Goal: Download file/media

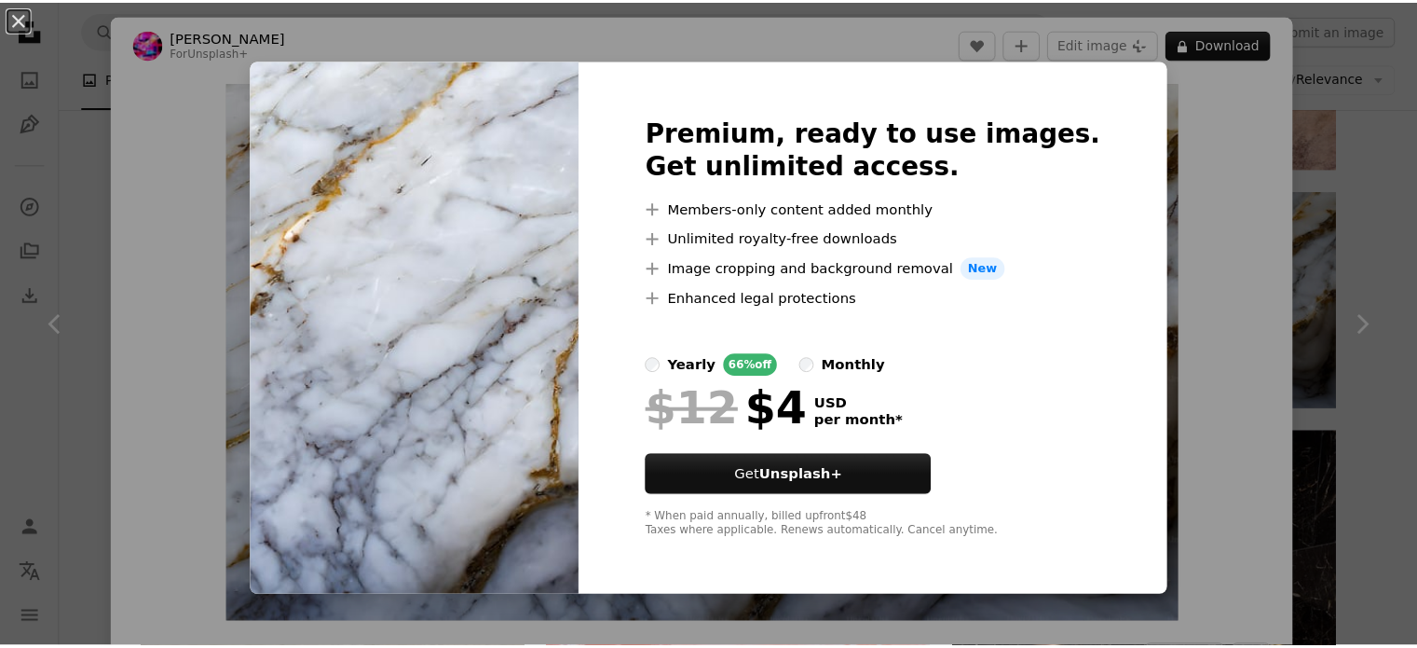
scroll to position [18599, 0]
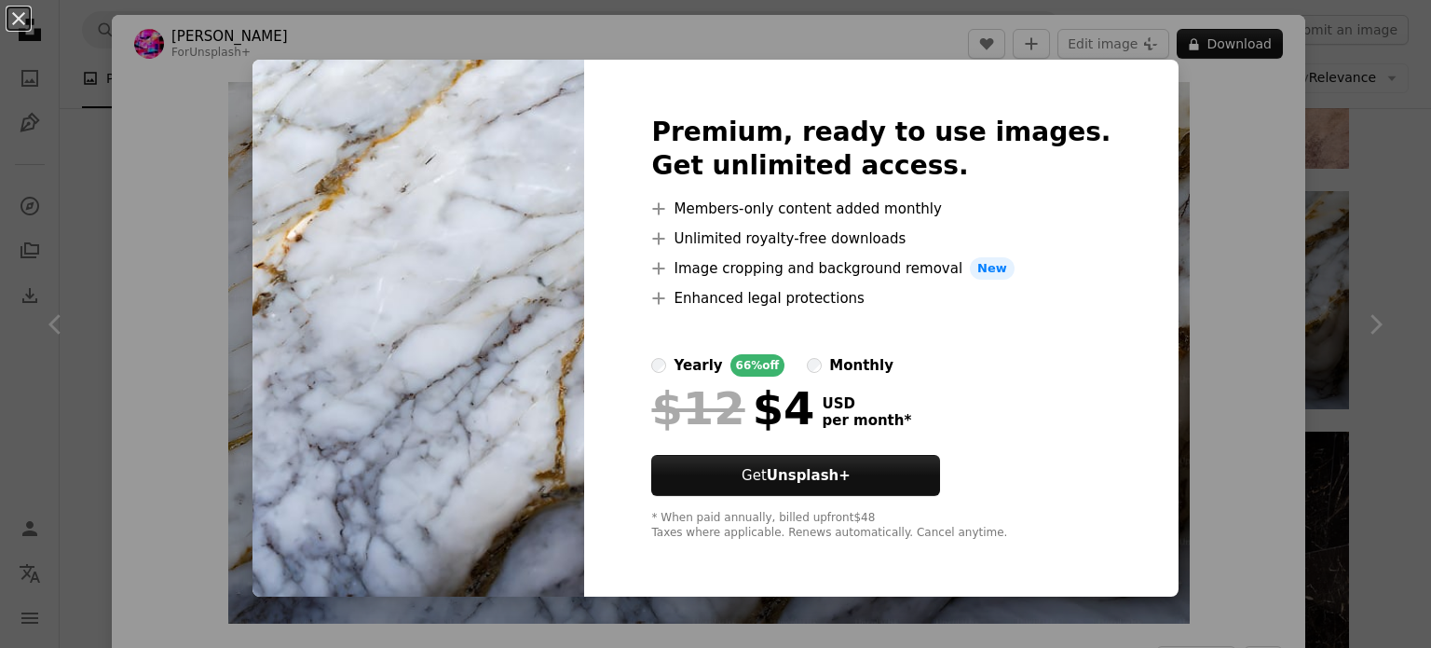
click at [1167, 149] on div "An X shape Premium, ready to use images. Get unlimited access. A plus sign Memb…" at bounding box center [715, 324] width 1431 height 648
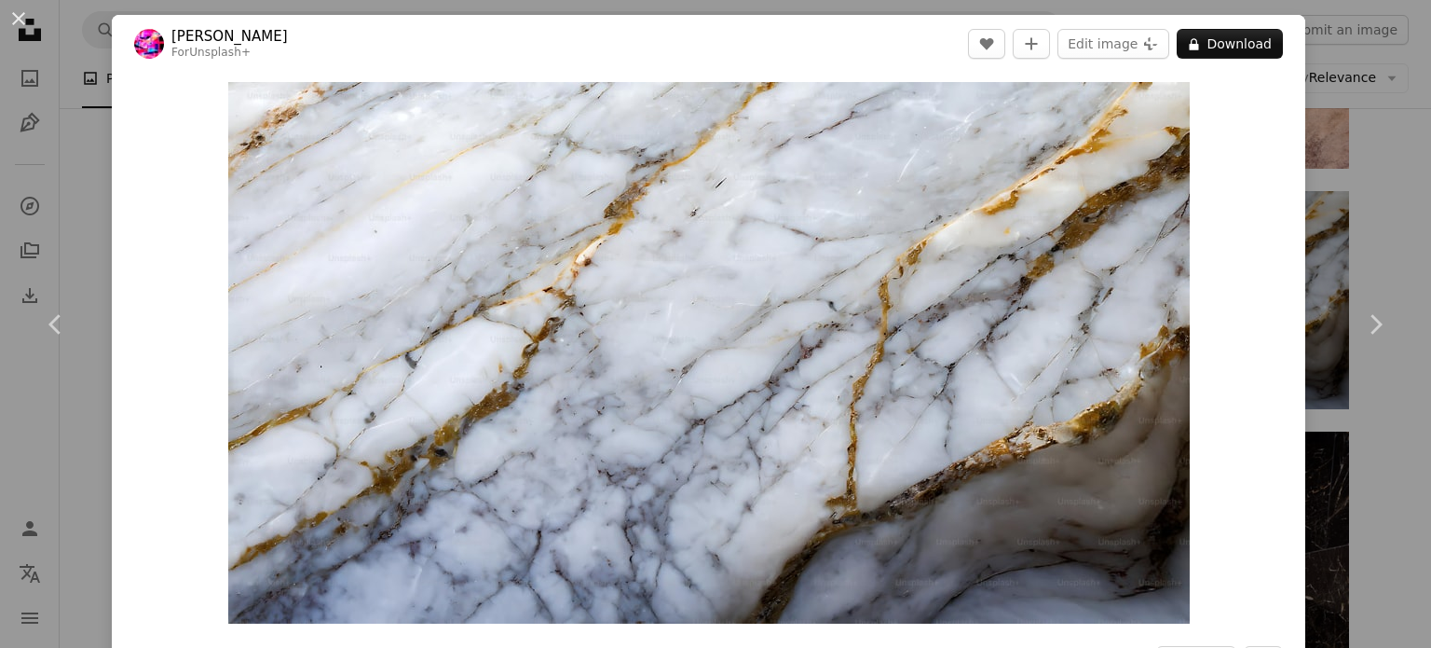
click at [1318, 87] on div "An X shape Chevron left Chevron right [PERSON_NAME] For Unsplash+ A heart A plu…" at bounding box center [715, 324] width 1431 height 648
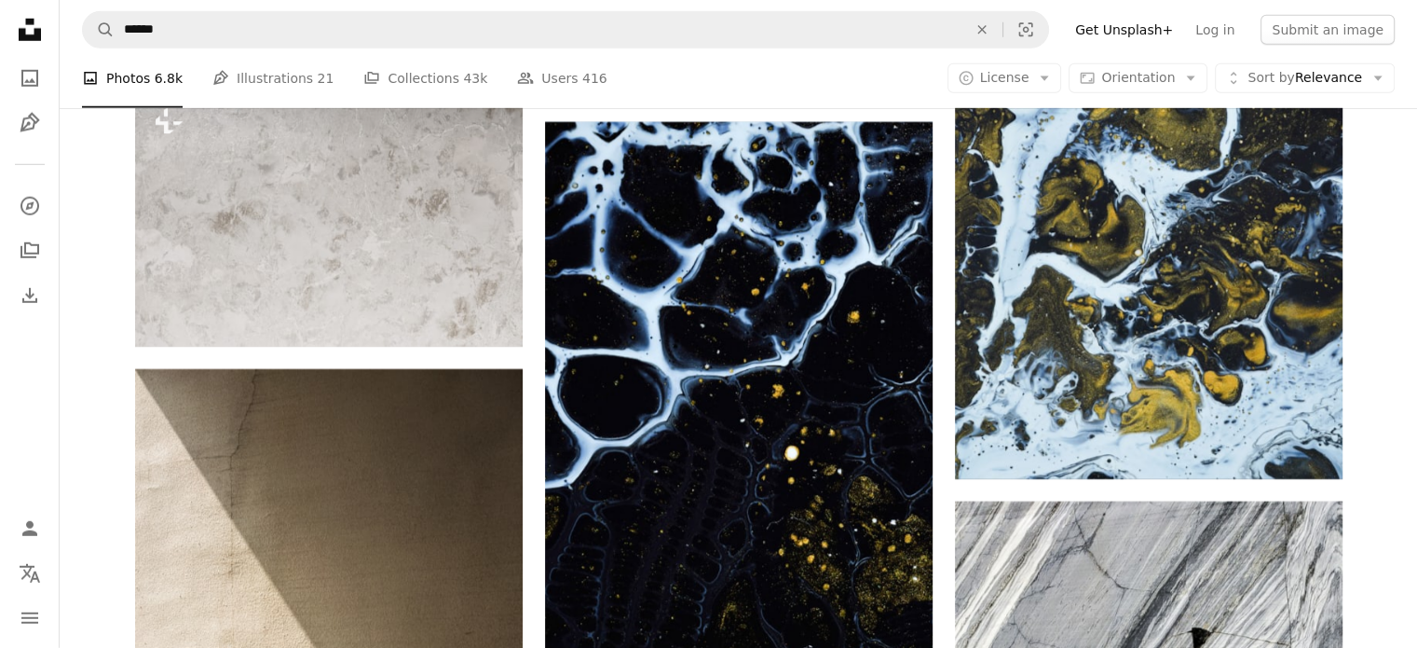
scroll to position [19746, 0]
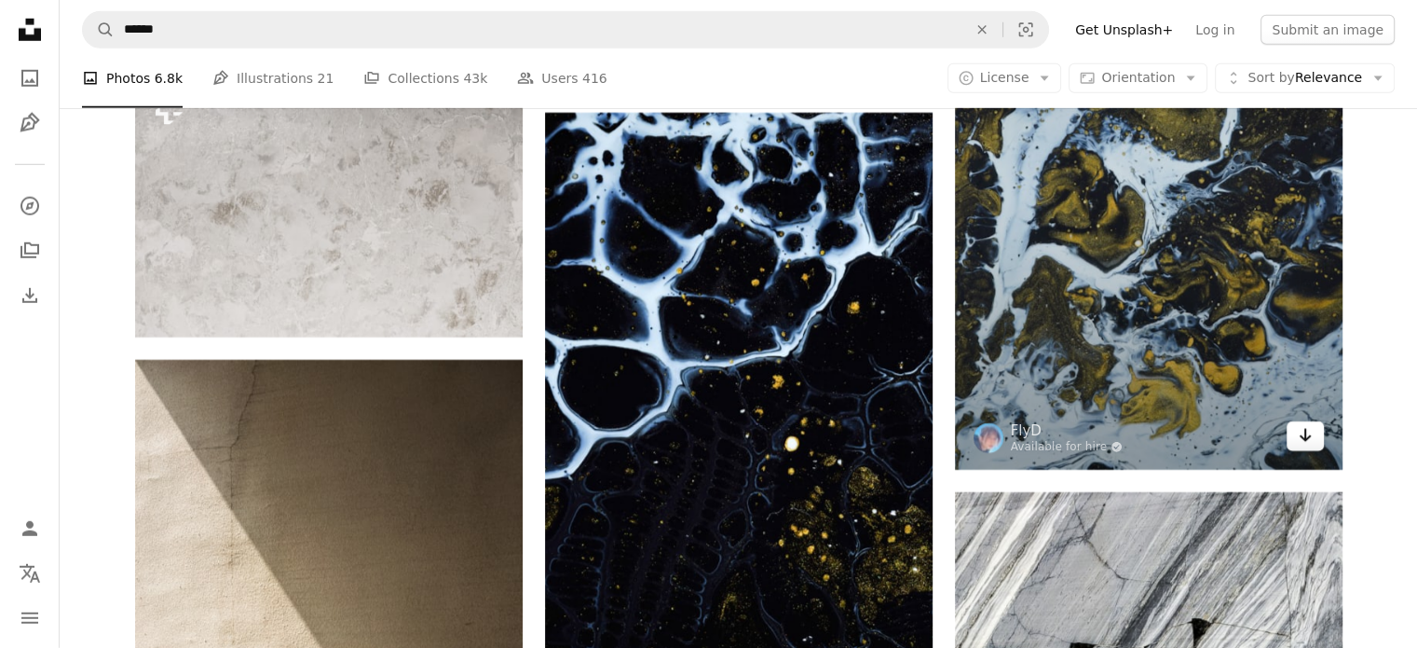
click at [1307, 449] on link "Arrow pointing down" at bounding box center [1305, 436] width 37 height 30
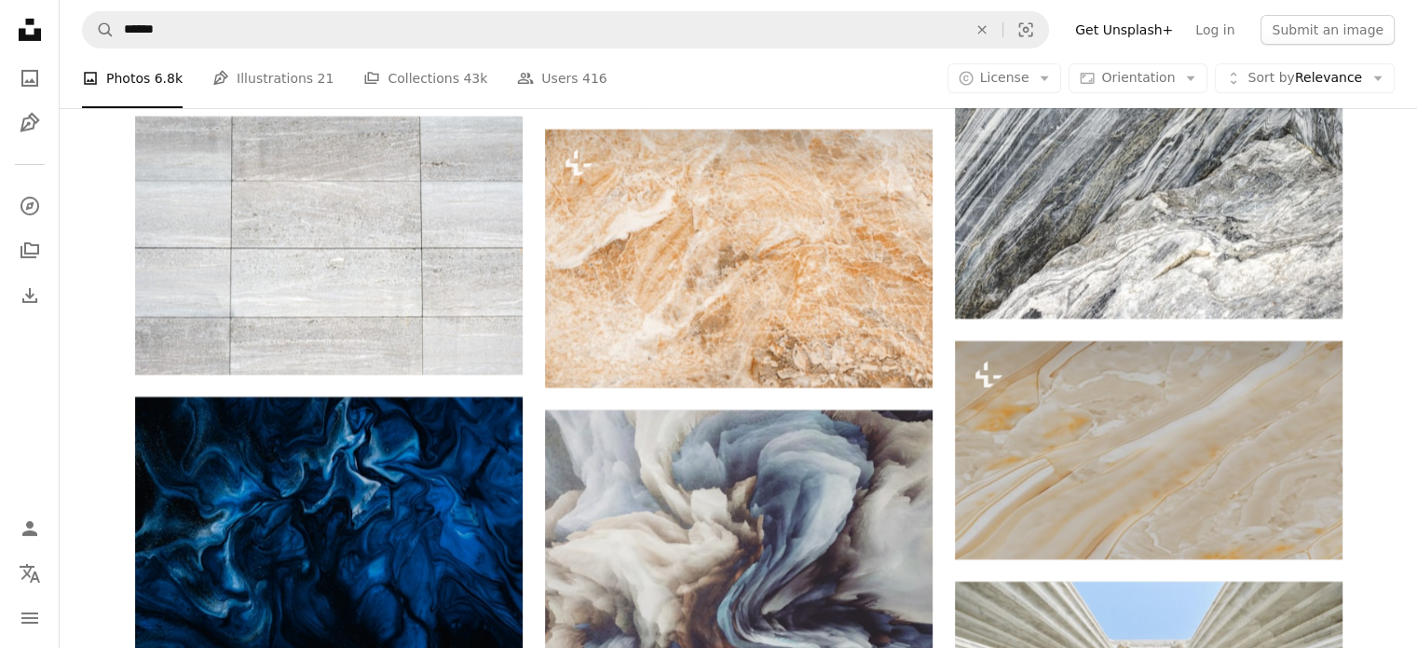
scroll to position [20960, 0]
